Goal: Navigation & Orientation: Go to known website

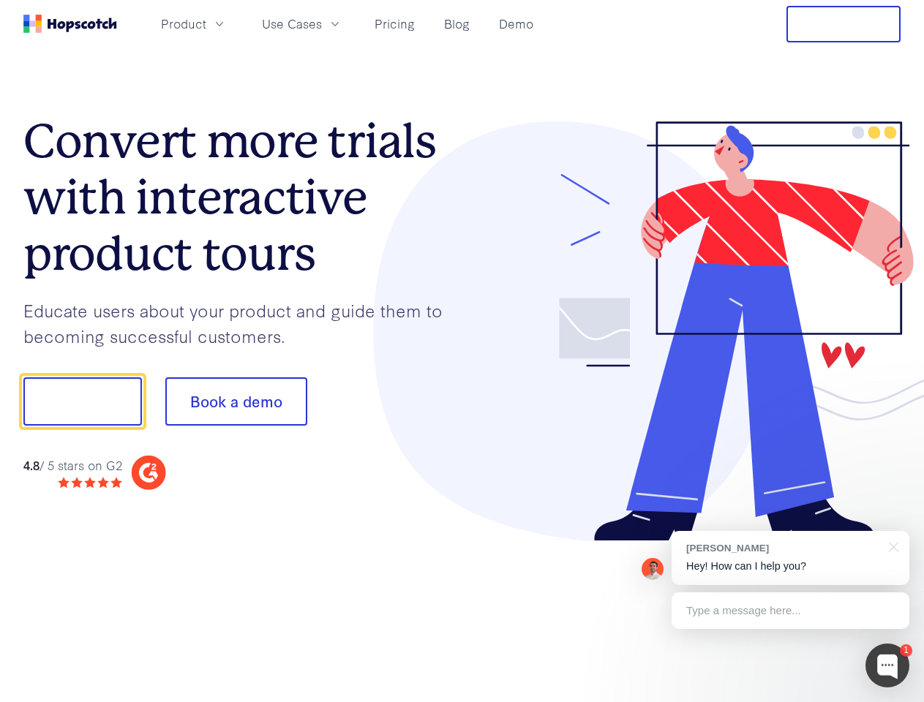
click at [462, 351] on div at bounding box center [681, 331] width 439 height 421
click at [206, 23] on span "Product" at bounding box center [183, 24] width 45 height 18
click at [322, 23] on span "Use Cases" at bounding box center [292, 24] width 60 height 18
click at [844, 24] on button "Free Trial" at bounding box center [844, 24] width 114 height 37
click at [82, 402] on button "Show me!" at bounding box center [82, 402] width 119 height 48
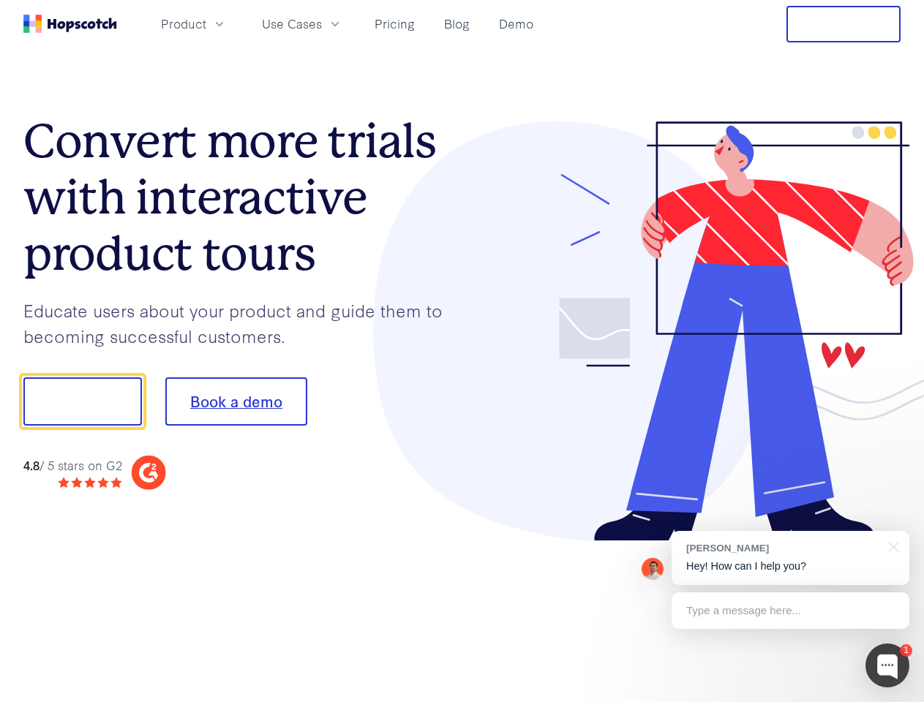
click at [236, 402] on button "Book a demo" at bounding box center [236, 402] width 142 height 48
click at [888, 666] on div at bounding box center [888, 666] width 44 height 44
click at [790, 558] on div "[PERSON_NAME] Hey! How can I help you?" at bounding box center [791, 558] width 238 height 54
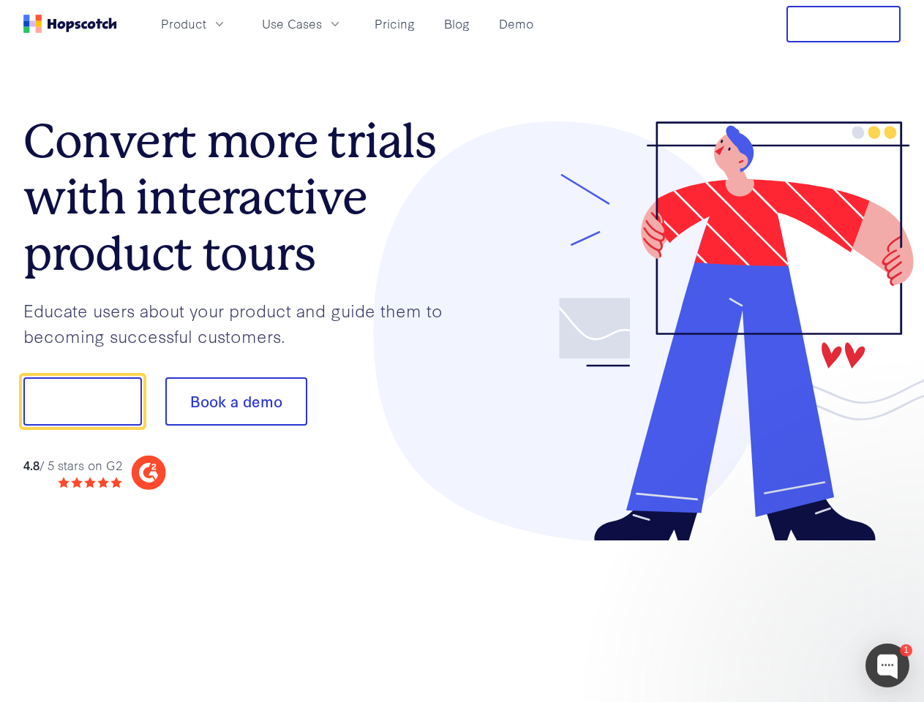
click at [891, 546] on div at bounding box center [772, 400] width 274 height 488
click at [790, 611] on div at bounding box center [772, 498] width 274 height 292
